Goal: Task Accomplishment & Management: Use online tool/utility

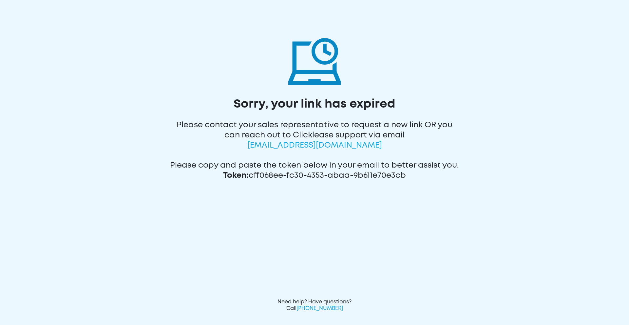
click at [323, 146] on span "CustomerCare@ClickLease.com" at bounding box center [314, 145] width 135 height 7
click at [307, 147] on span "CustomerCare@ClickLease.com" at bounding box center [314, 145] width 135 height 7
